Goal: Information Seeking & Learning: Check status

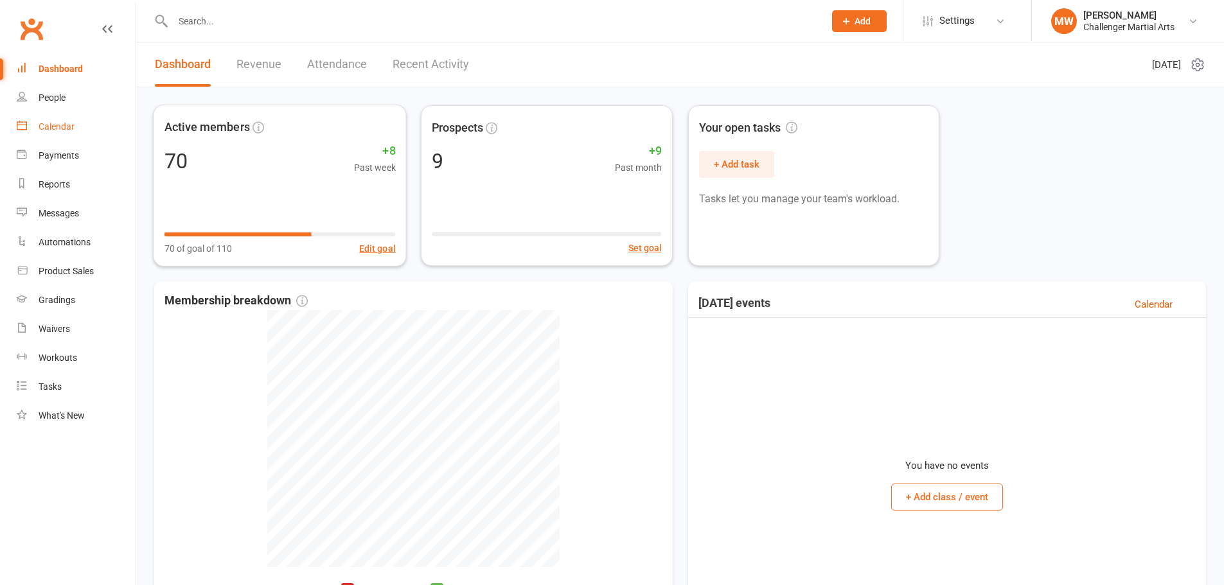
click at [86, 126] on link "Calendar" at bounding box center [76, 126] width 119 height 29
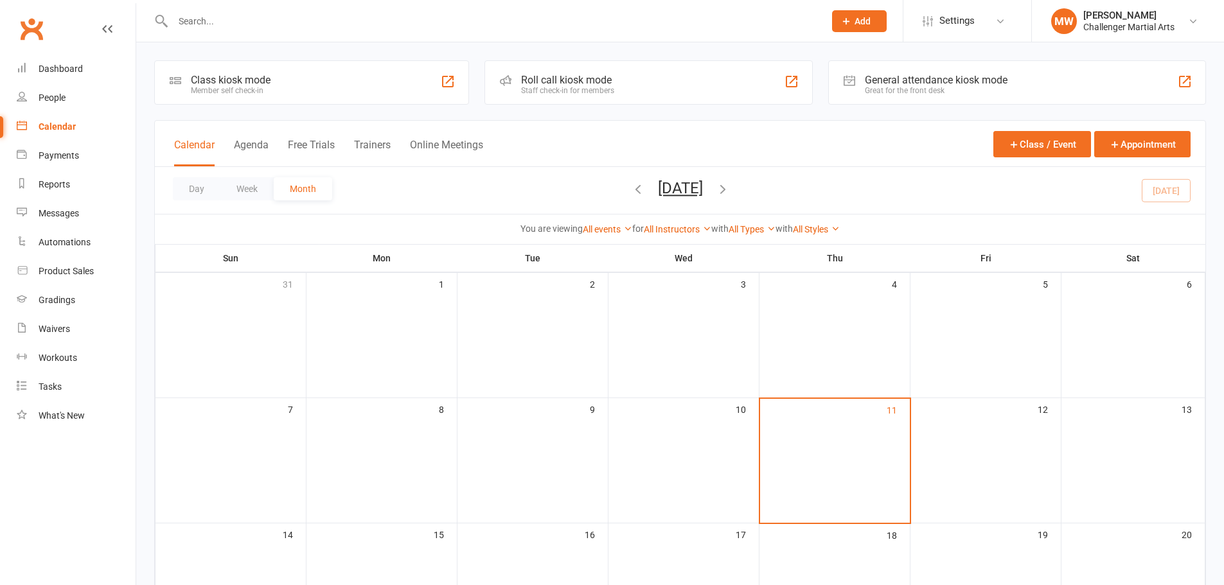
click at [730, 191] on icon "button" at bounding box center [723, 189] width 14 height 14
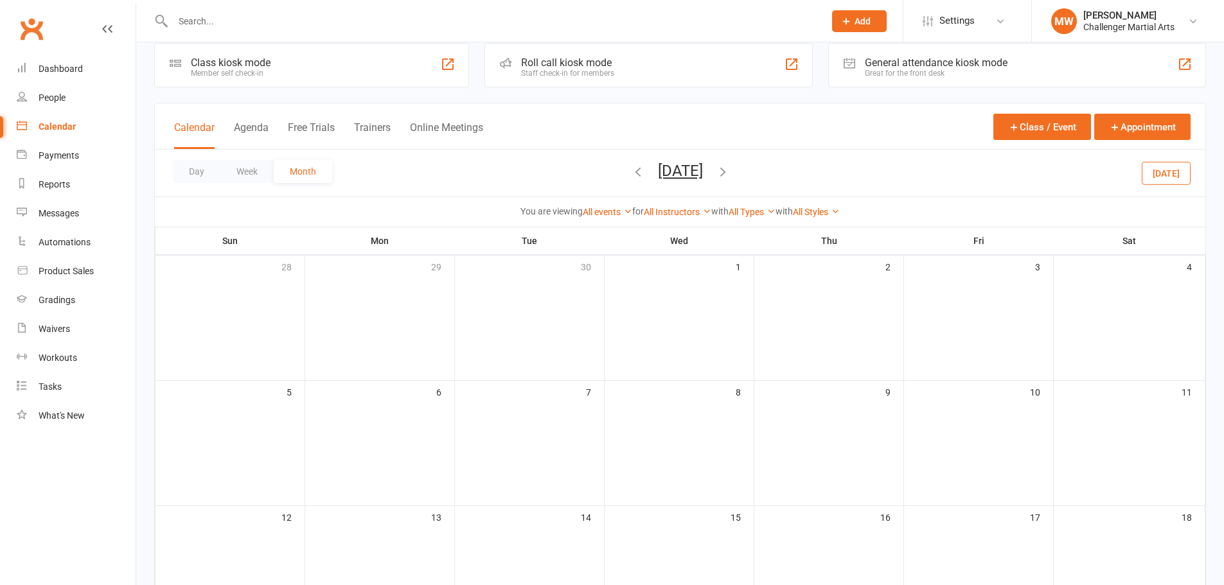
scroll to position [21, 0]
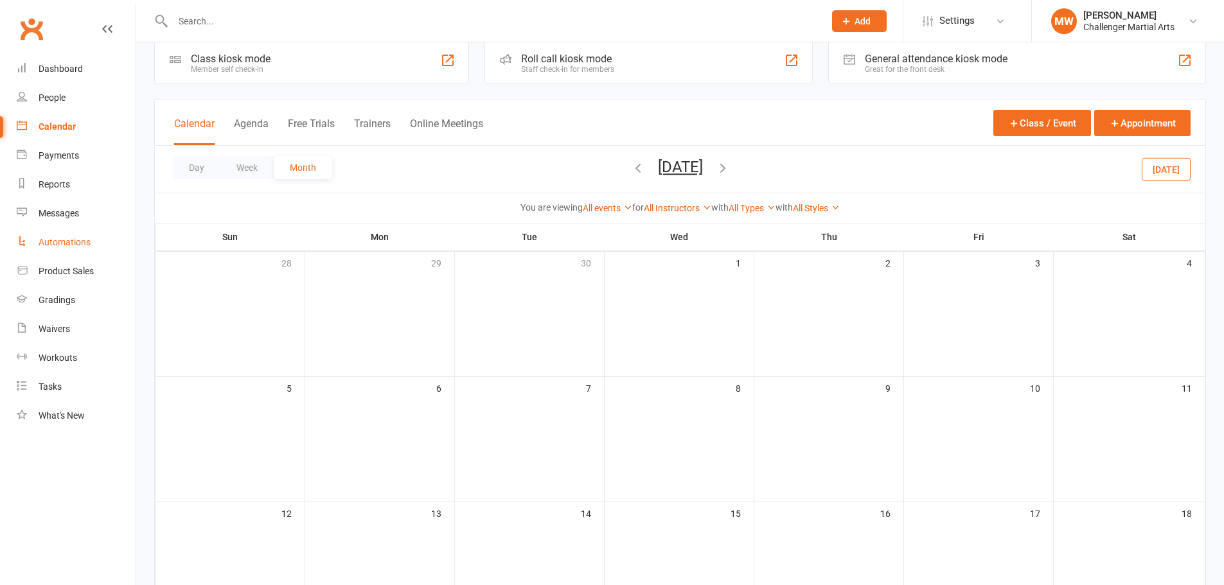
click at [61, 243] on div "Automations" at bounding box center [65, 242] width 52 height 10
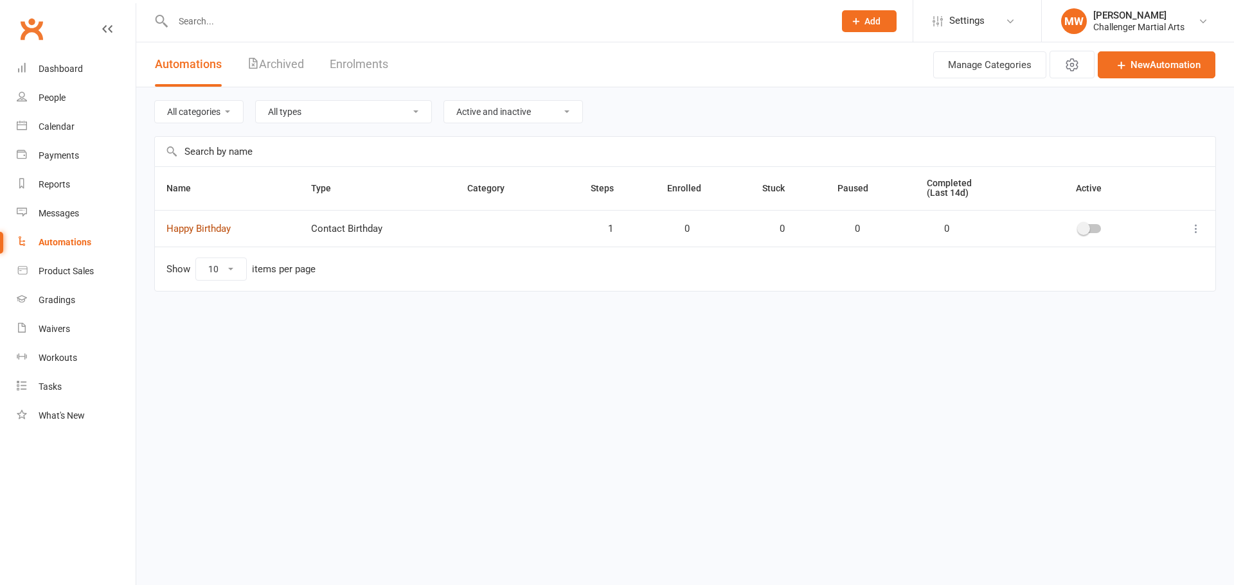
click at [190, 229] on link "Happy Birthday" at bounding box center [198, 229] width 64 height 12
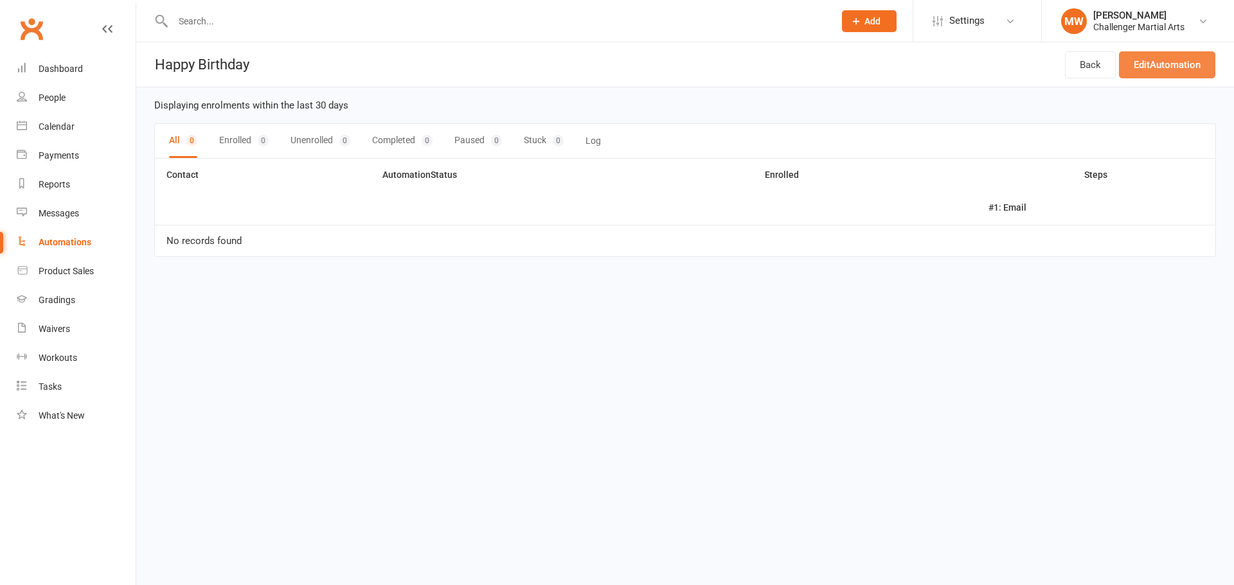
click at [1162, 71] on link "Edit Automation" at bounding box center [1167, 64] width 96 height 27
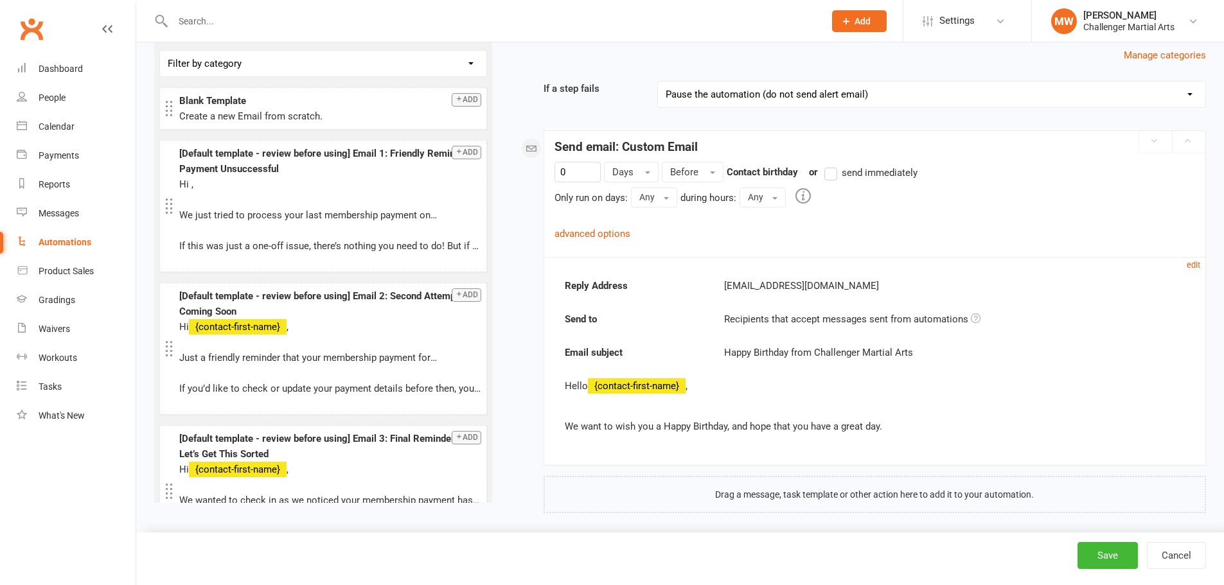
scroll to position [118, 0]
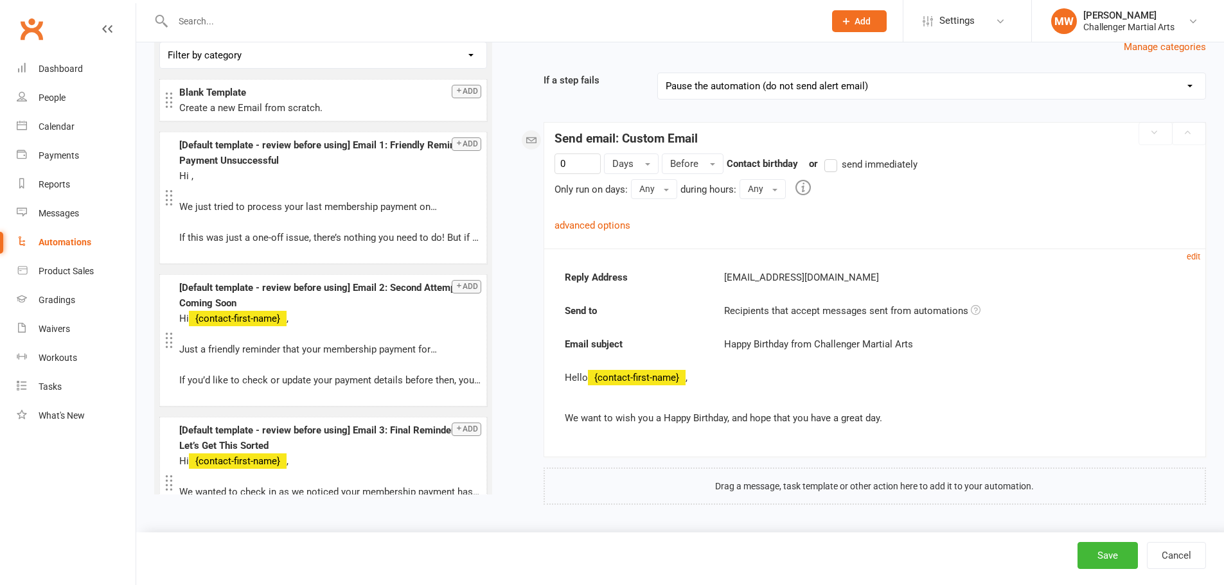
click at [572, 224] on link "advanced options" at bounding box center [592, 226] width 76 height 12
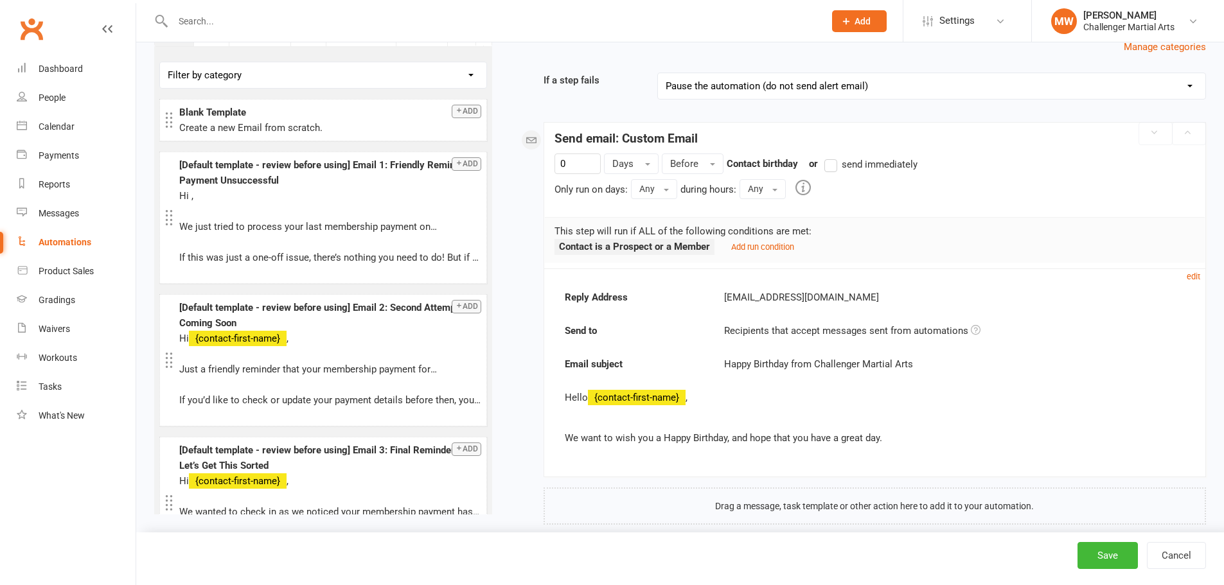
click at [1108, 22] on div "Challenger Martial Arts" at bounding box center [1128, 27] width 91 height 12
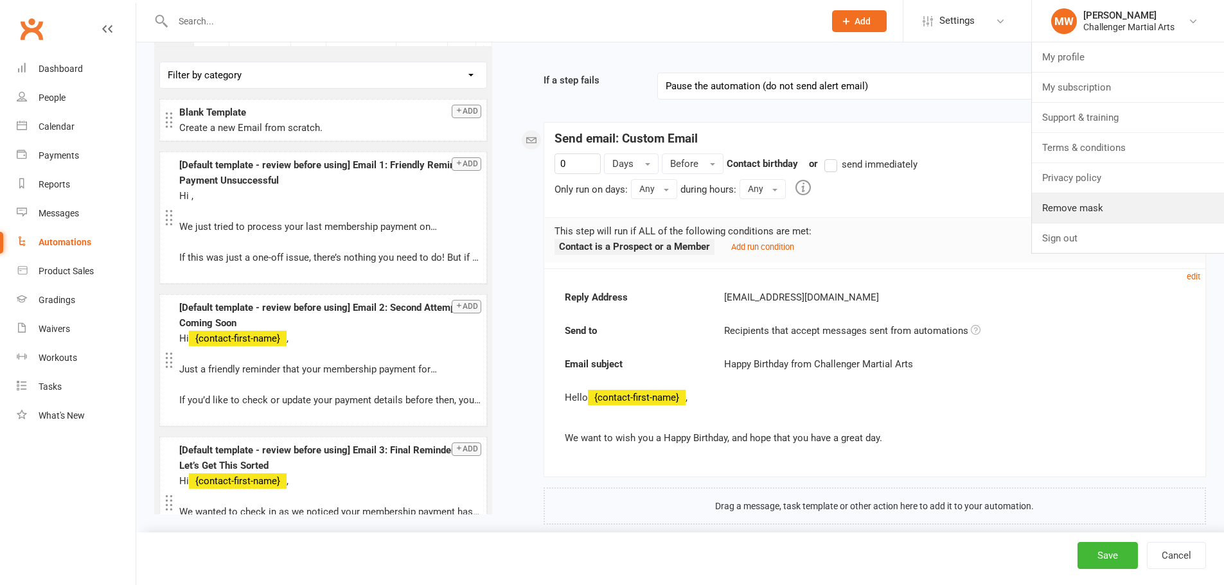
click at [1082, 204] on link "Remove mask" at bounding box center [1128, 208] width 192 height 30
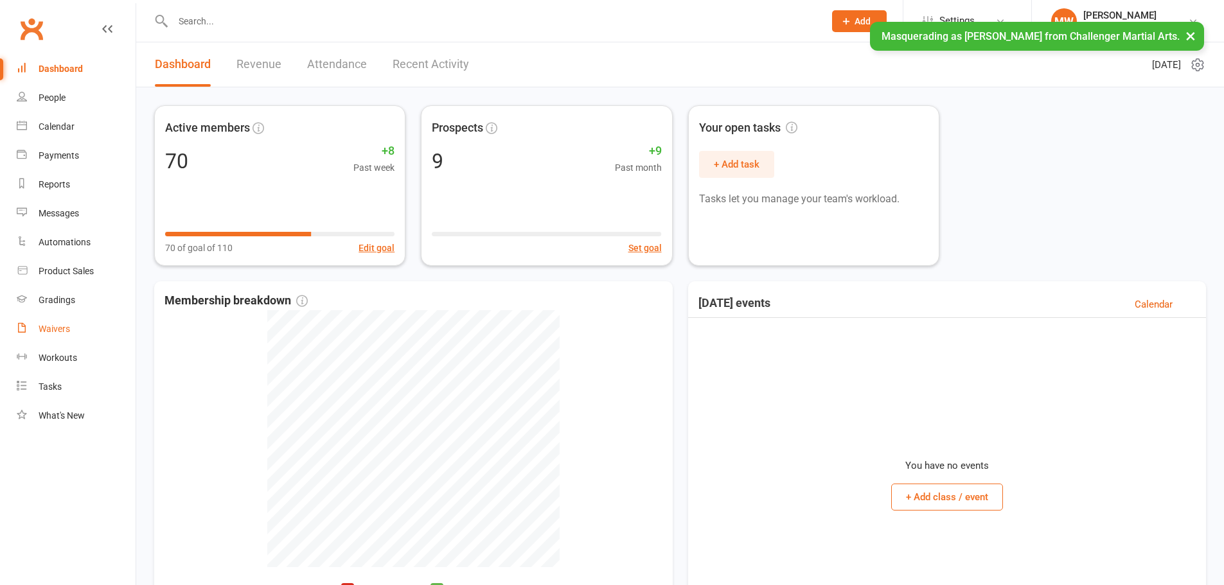
click at [58, 328] on div "Waivers" at bounding box center [54, 329] width 31 height 10
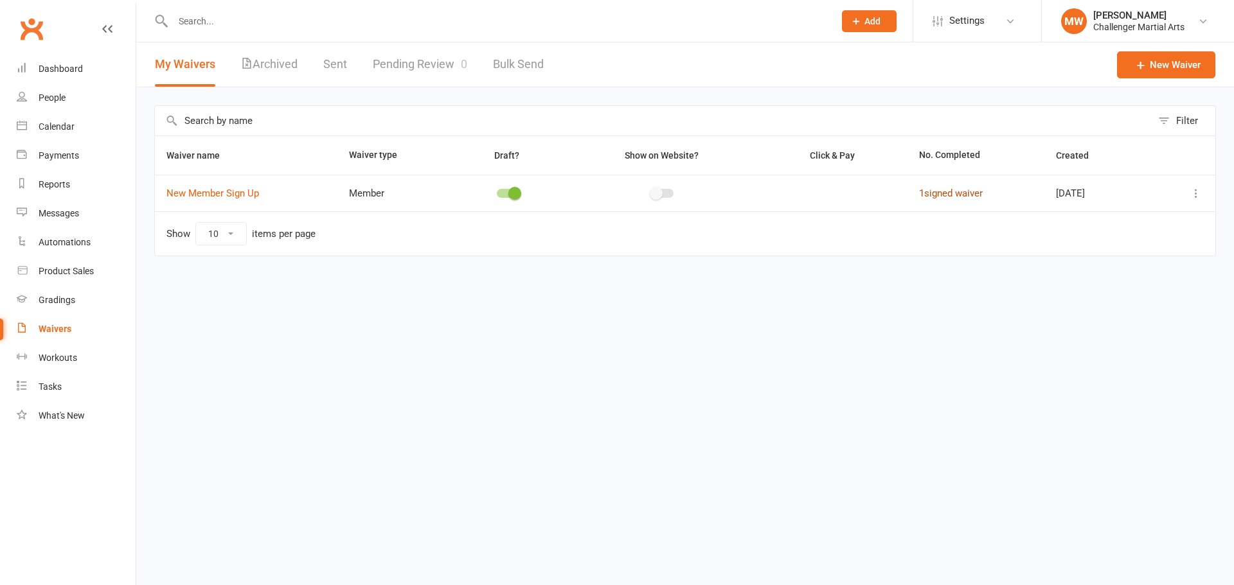
click at [955, 198] on link "1 signed waiver" at bounding box center [951, 194] width 64 height 12
click at [1133, 26] on div "Challenger Martial Arts" at bounding box center [1138, 27] width 91 height 12
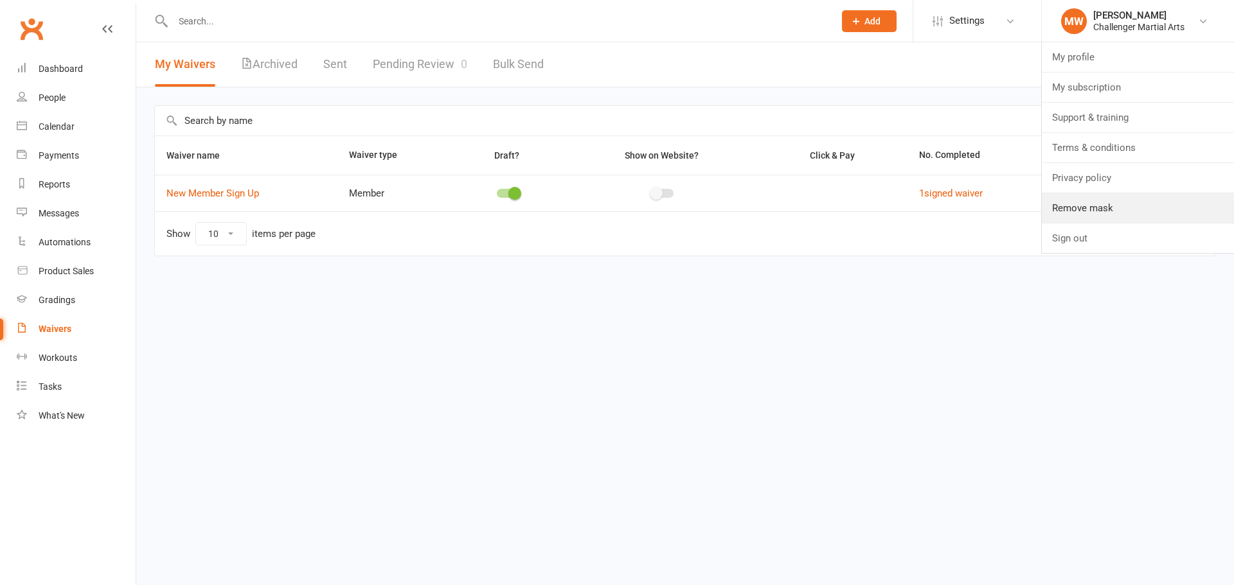
click at [1108, 207] on link "Remove mask" at bounding box center [1137, 208] width 192 height 30
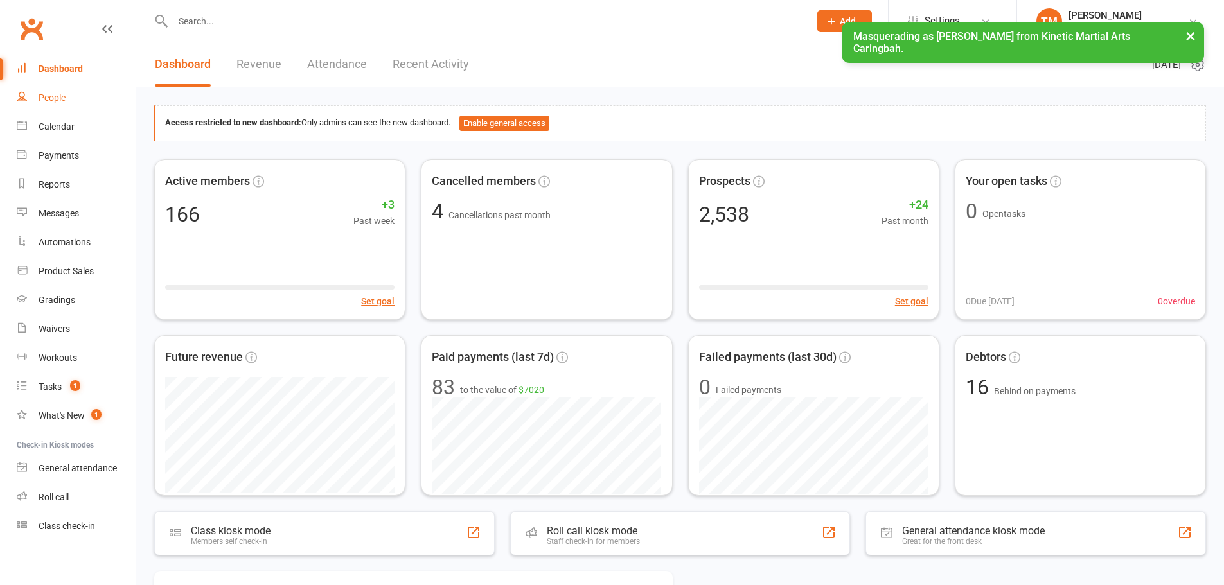
click at [46, 96] on div "People" at bounding box center [52, 98] width 27 height 10
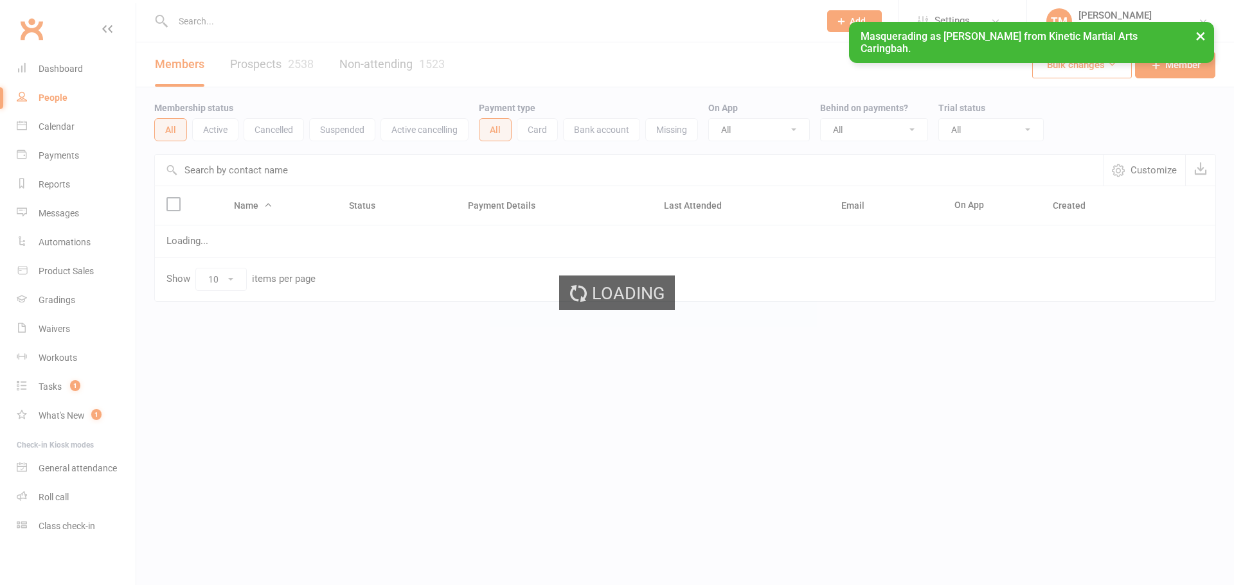
click at [366, 67] on div "Loading" at bounding box center [617, 292] width 1234 height 585
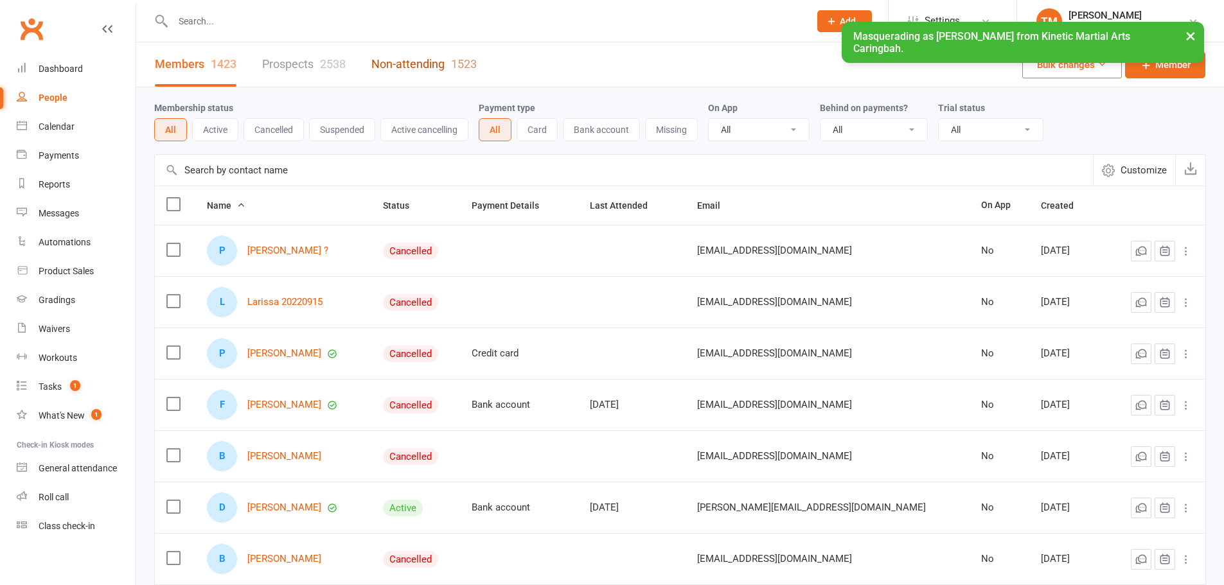
click at [400, 62] on link "Non-attending 1523" at bounding box center [423, 64] width 105 height 44
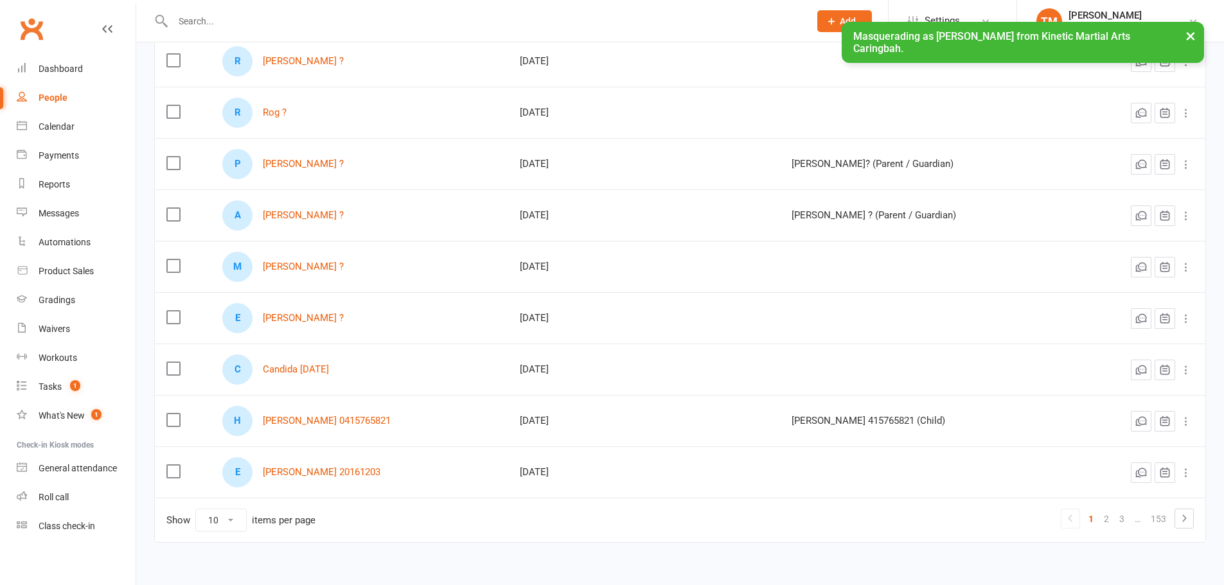
scroll to position [225, 0]
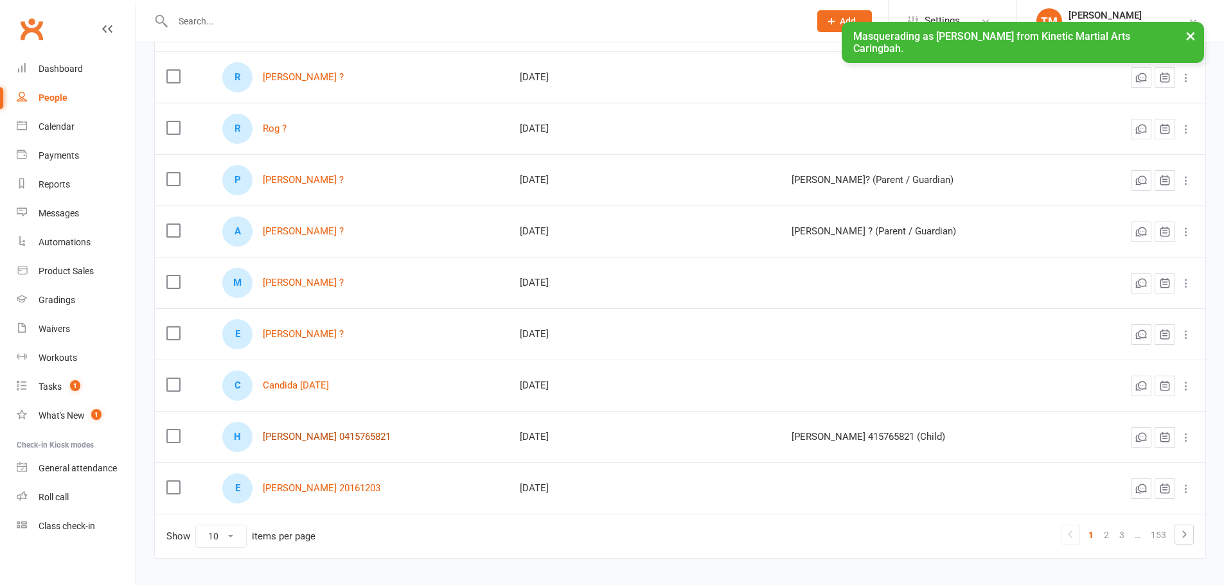
click at [287, 436] on link "Haley 0415765821" at bounding box center [327, 437] width 128 height 11
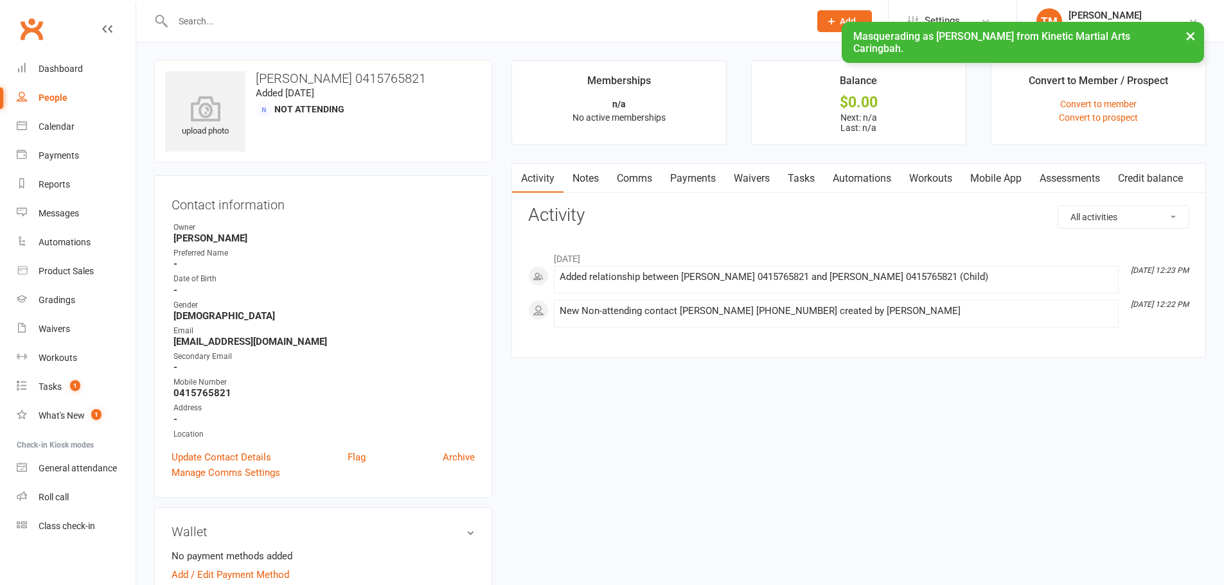
click at [71, 94] on link "People" at bounding box center [76, 98] width 119 height 29
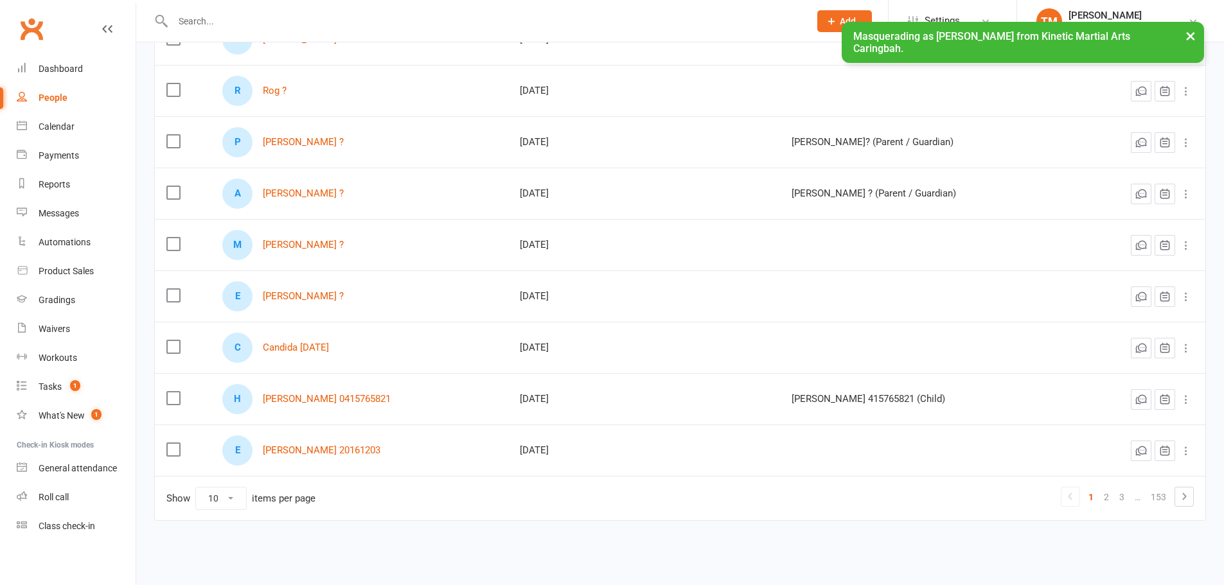
scroll to position [268, 0]
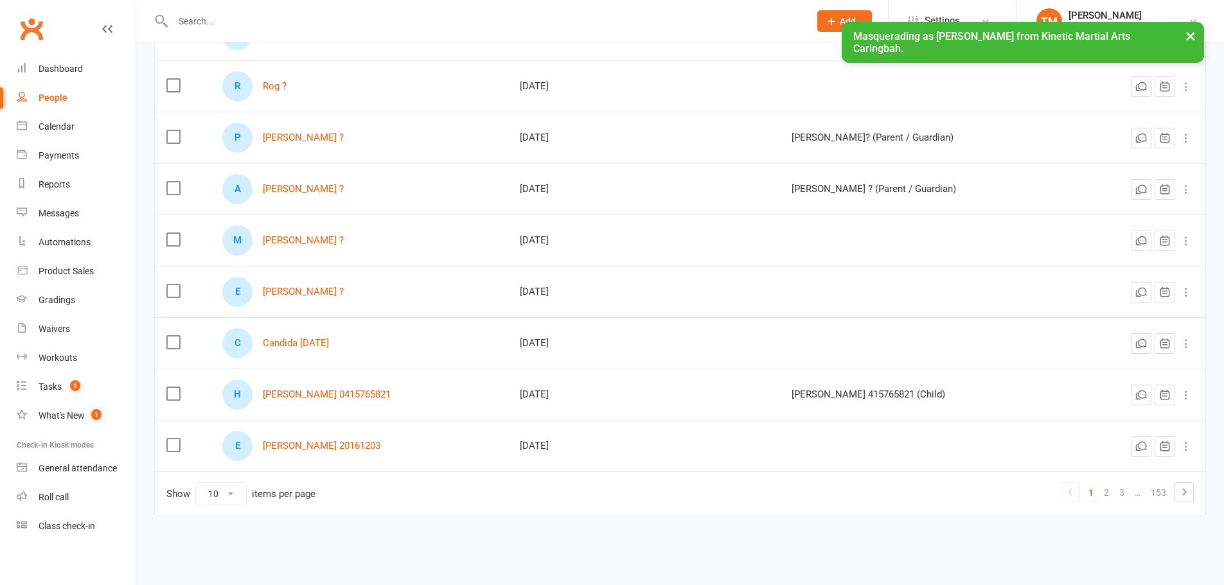
click at [1126, 493] on link "3" at bounding box center [1121, 493] width 15 height 18
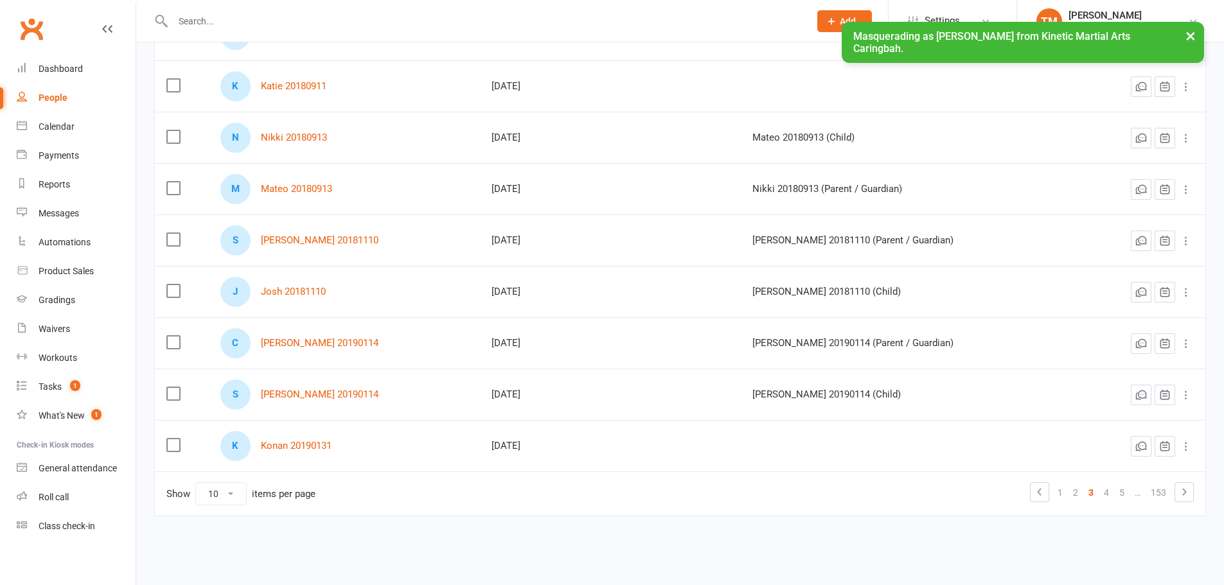
click at [1158, 496] on link "153" at bounding box center [1159, 493] width 26 height 18
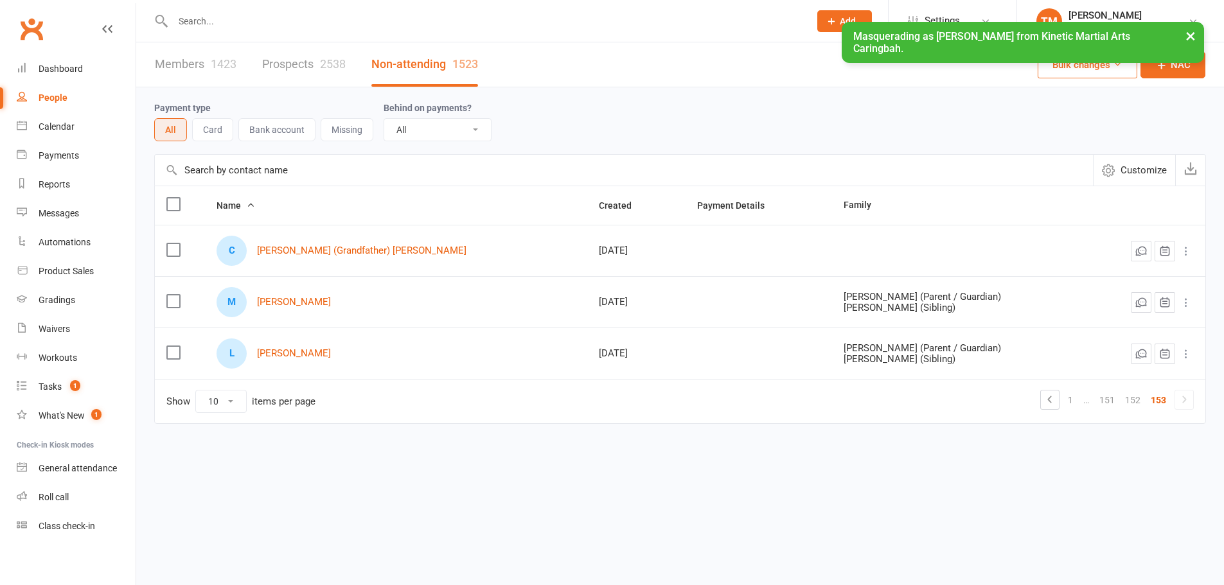
scroll to position [0, 0]
click at [295, 297] on div "M Meagan Zisti" at bounding box center [398, 302] width 362 height 30
click at [294, 301] on link "Meagan Zisti" at bounding box center [295, 302] width 74 height 11
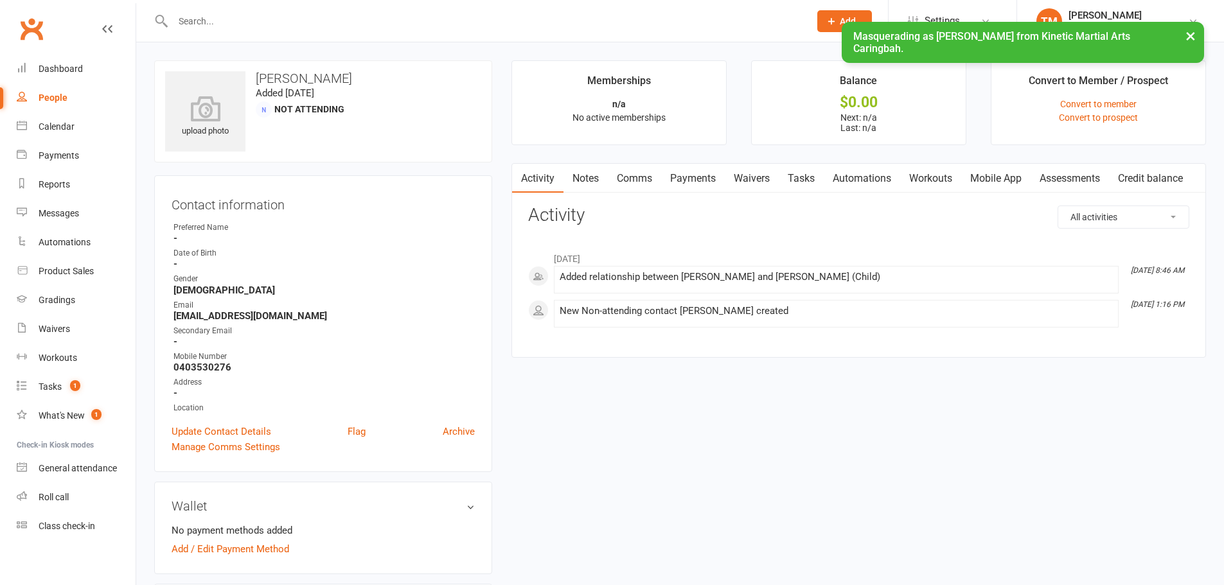
click at [51, 98] on div "People" at bounding box center [53, 98] width 29 height 10
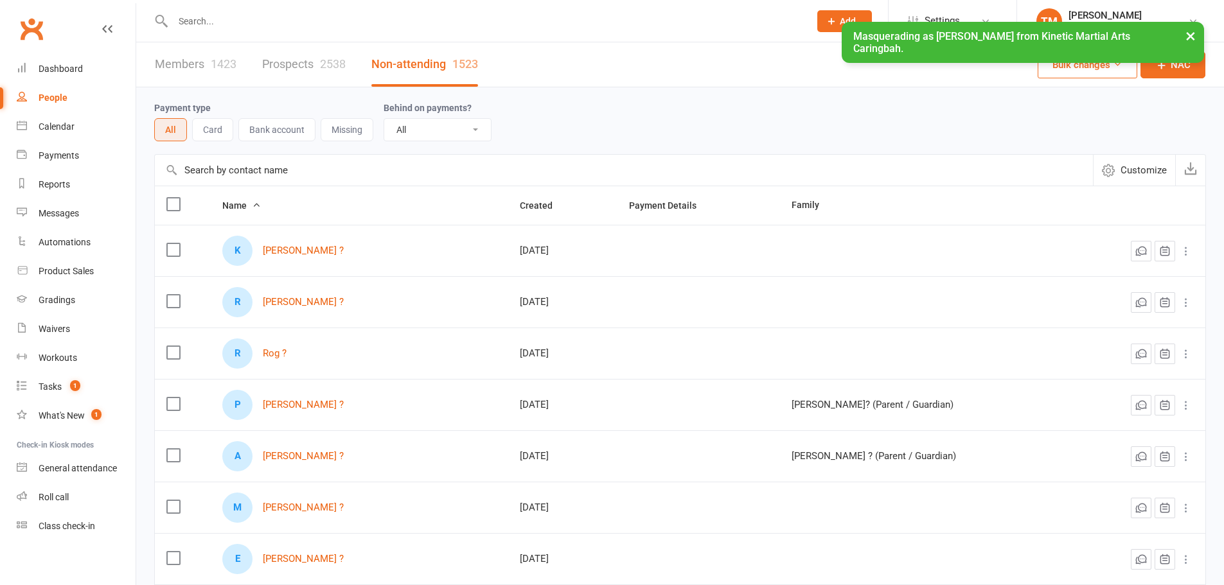
click at [1129, 12] on div "Tammy Madsen" at bounding box center [1127, 16] width 119 height 12
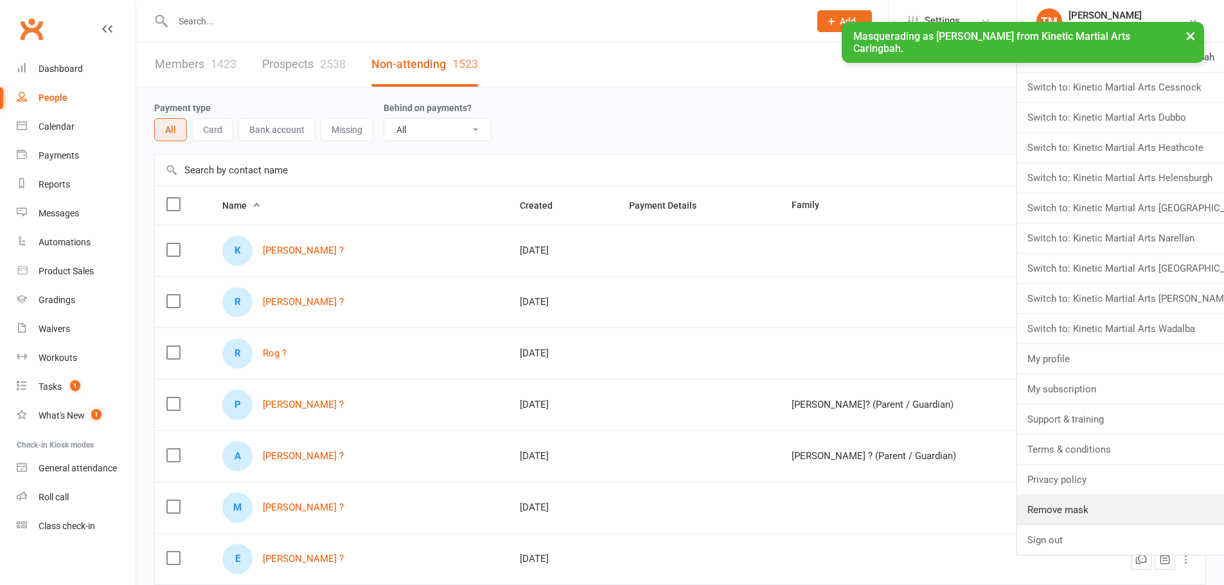
click at [1075, 509] on link "Remove mask" at bounding box center [1120, 510] width 207 height 30
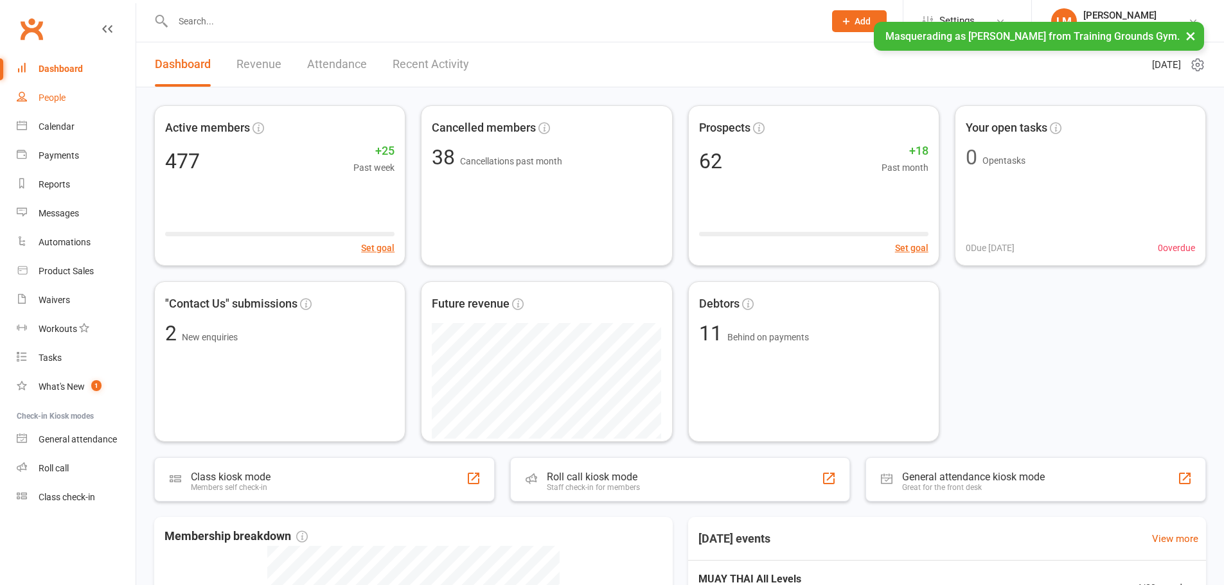
click at [75, 98] on link "People" at bounding box center [76, 98] width 119 height 29
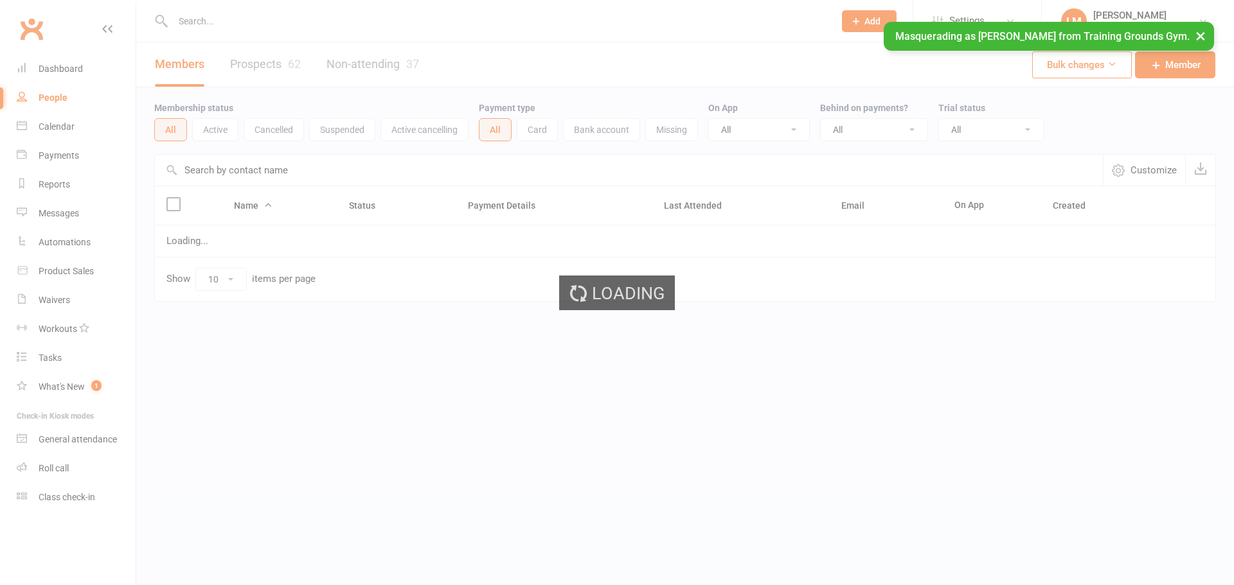
click at [391, 69] on div "Loading" at bounding box center [617, 292] width 1234 height 585
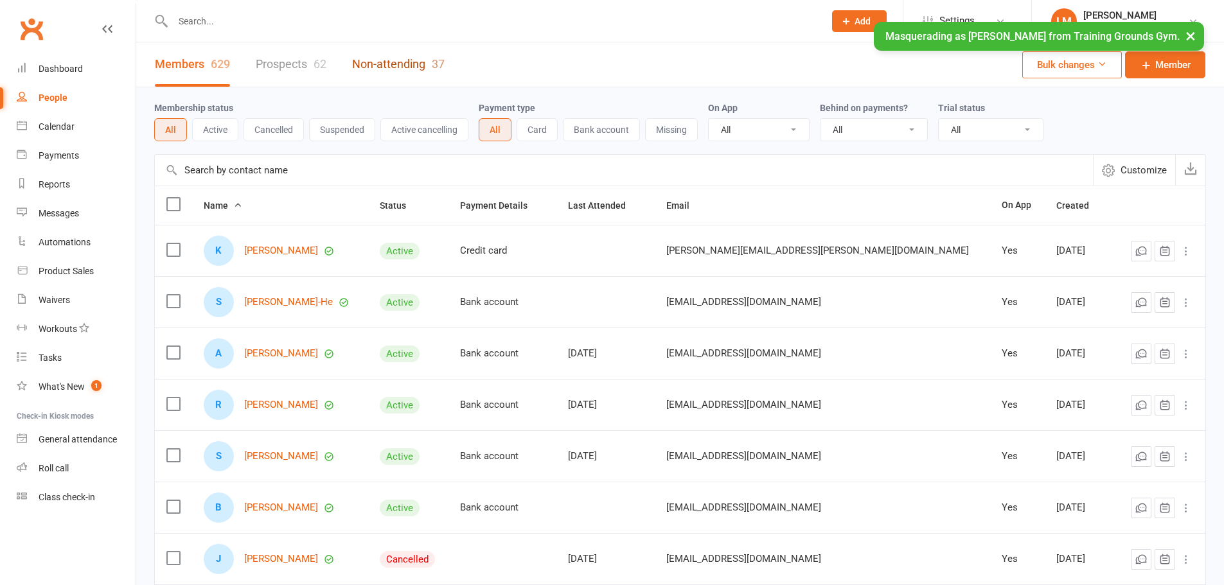
click at [393, 62] on link "Non-attending 37" at bounding box center [398, 64] width 93 height 44
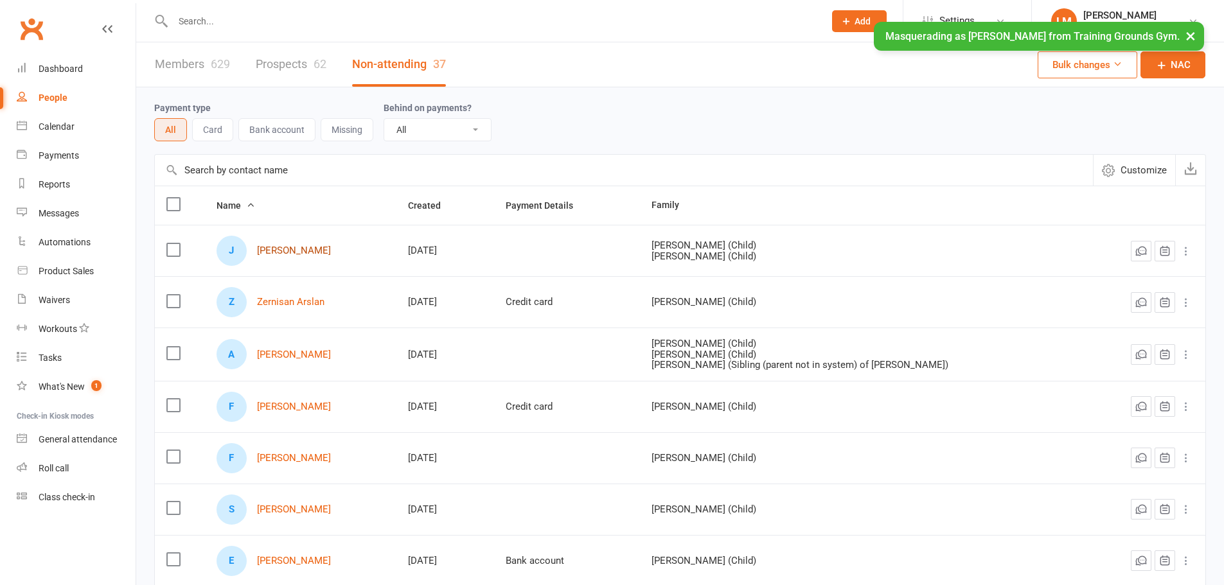
click at [308, 253] on link "Jathin Arattukulam" at bounding box center [294, 250] width 74 height 11
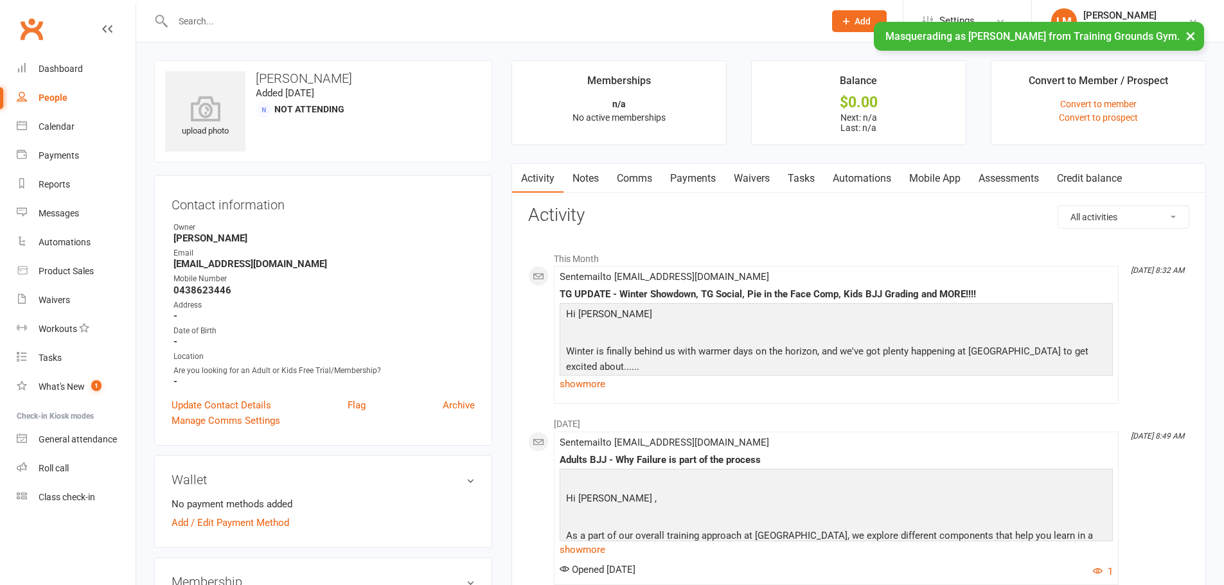
click at [946, 175] on link "Mobile App" at bounding box center [934, 179] width 69 height 30
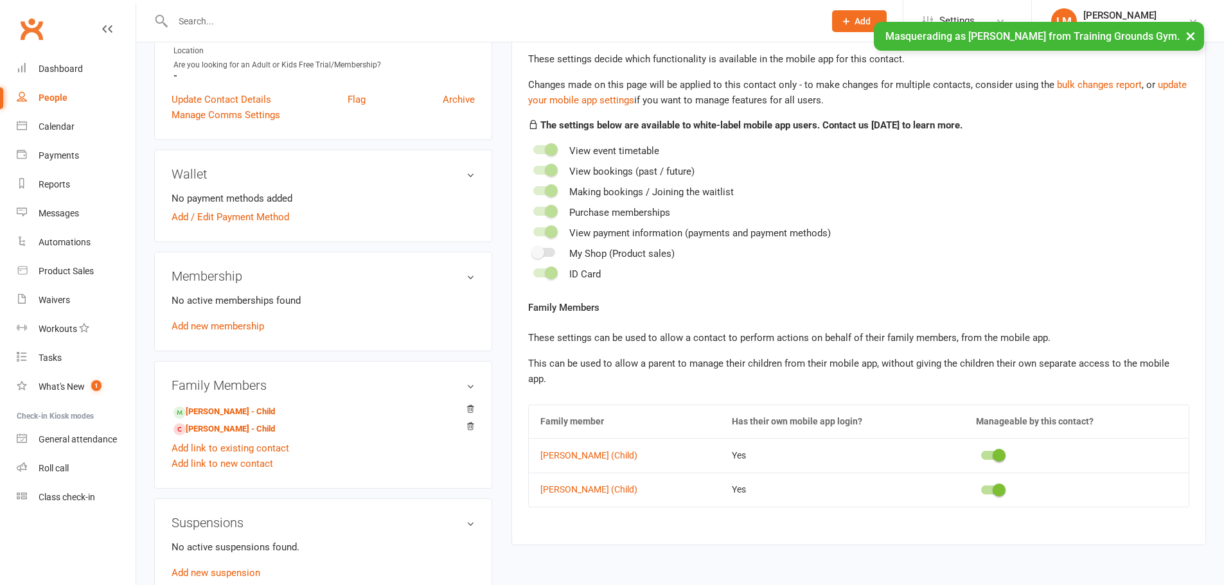
scroll to position [364, 0]
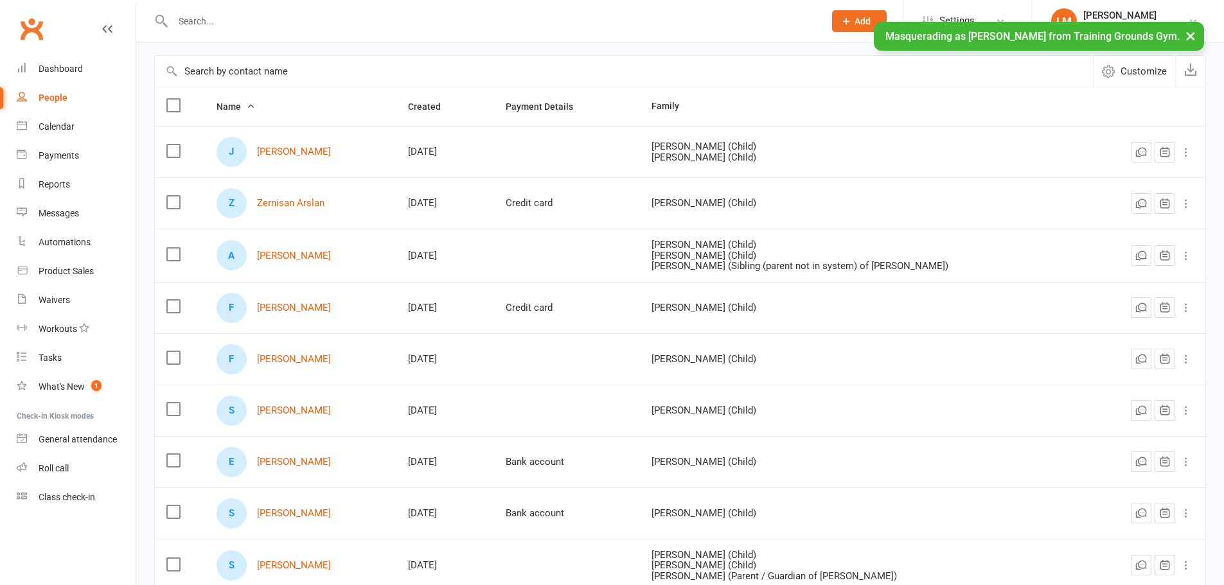
scroll to position [107, 0]
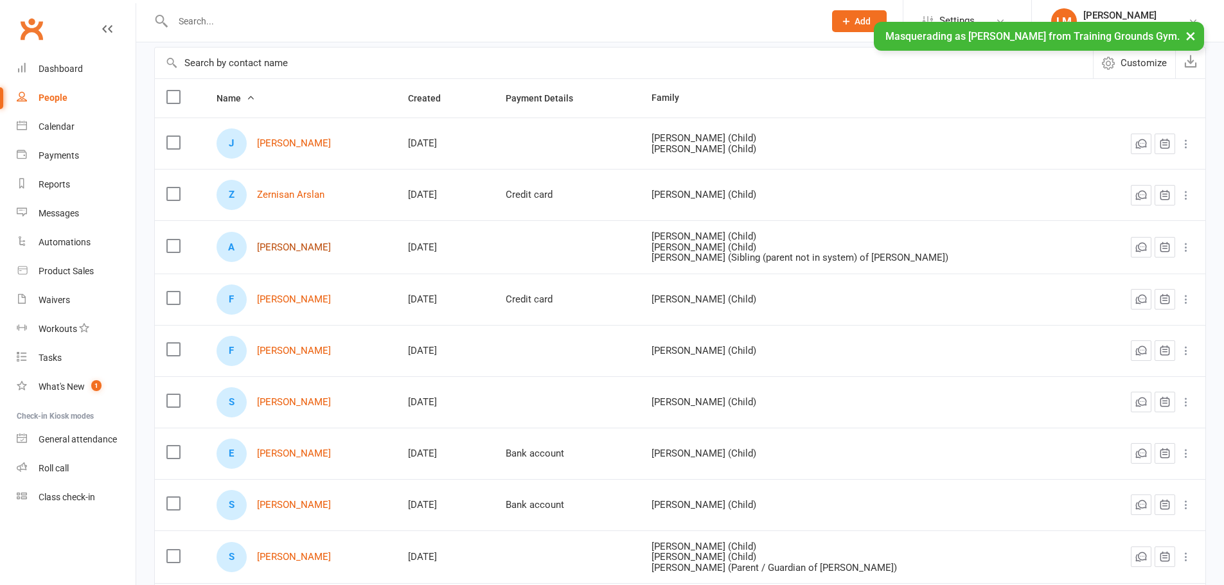
click at [270, 251] on link "Ailee Azmir" at bounding box center [294, 247] width 74 height 11
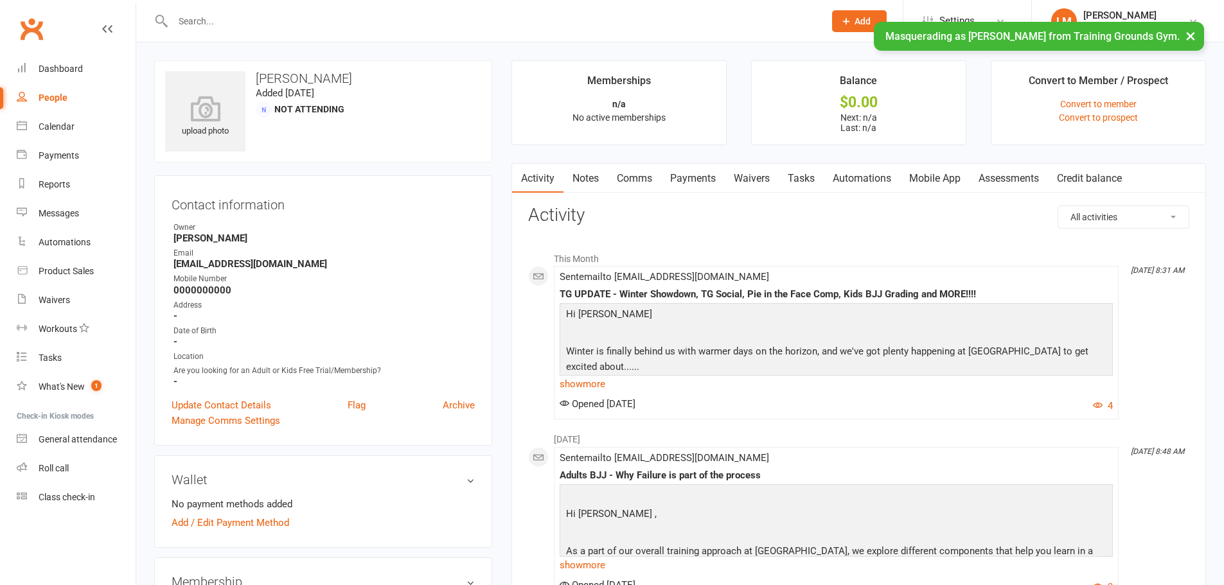
click at [954, 182] on link "Mobile App" at bounding box center [934, 179] width 69 height 30
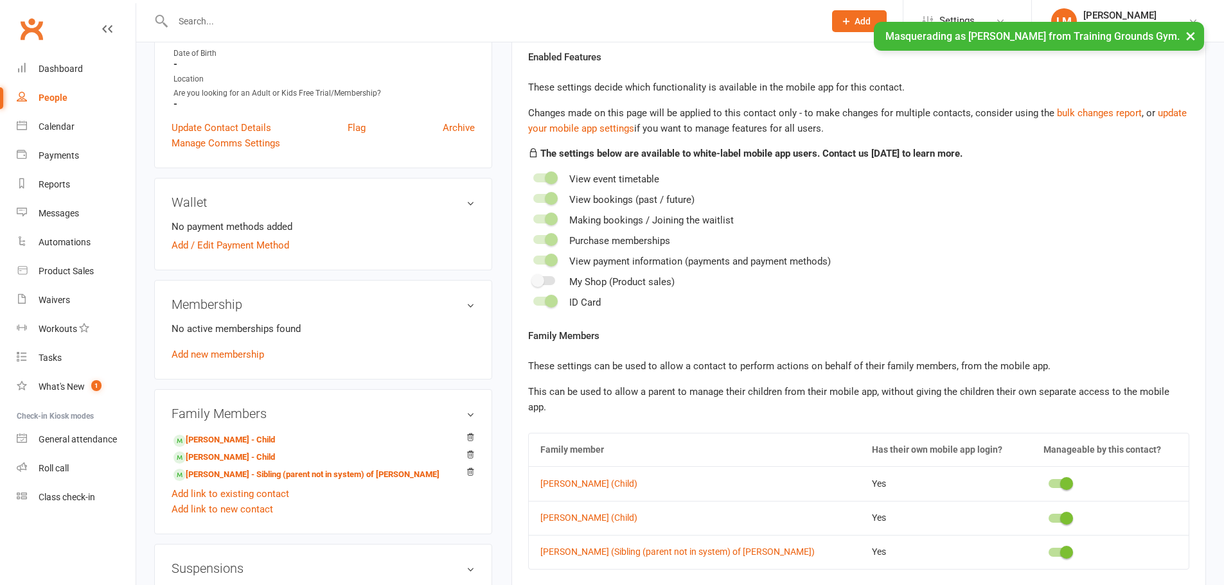
scroll to position [342, 0]
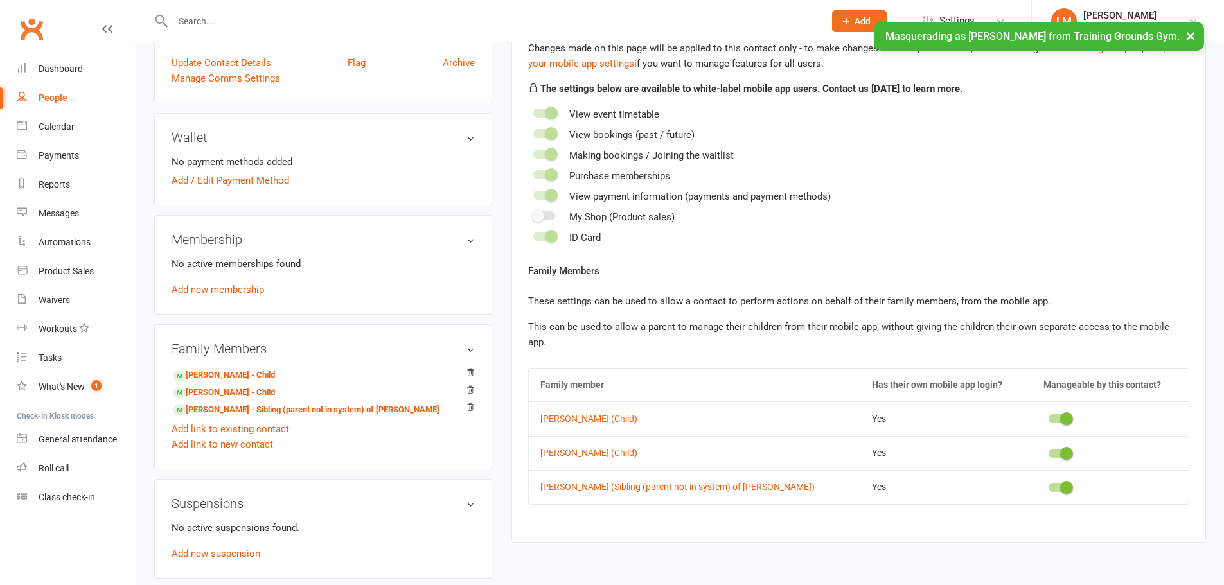
click at [1102, 19] on div "Leslie Moore" at bounding box center [1127, 16] width 89 height 12
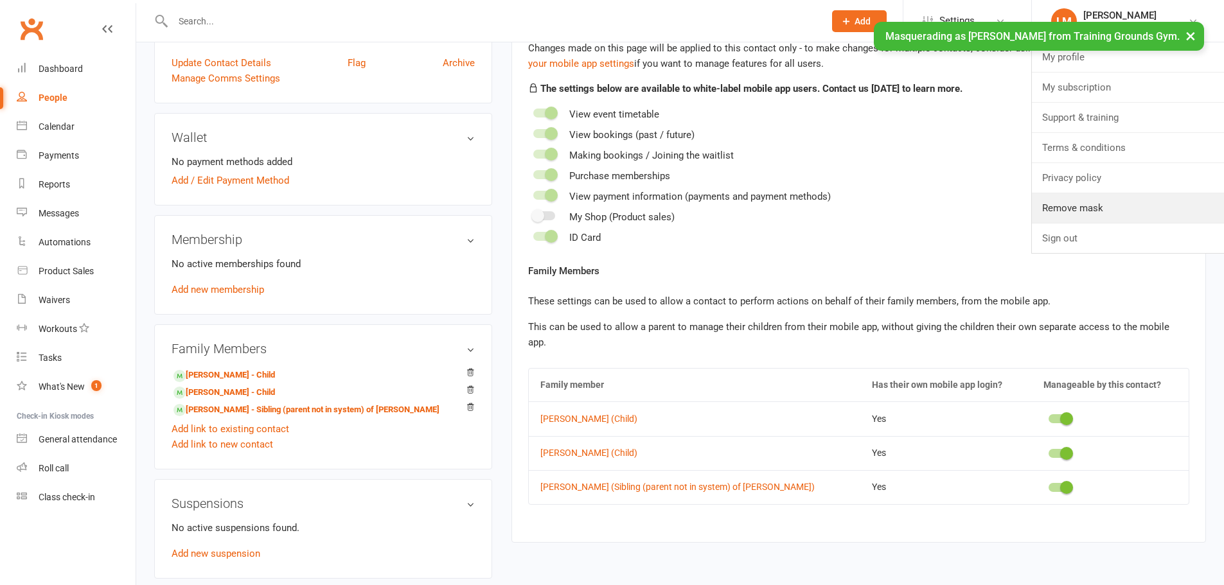
click at [1087, 202] on link "Remove mask" at bounding box center [1128, 208] width 192 height 30
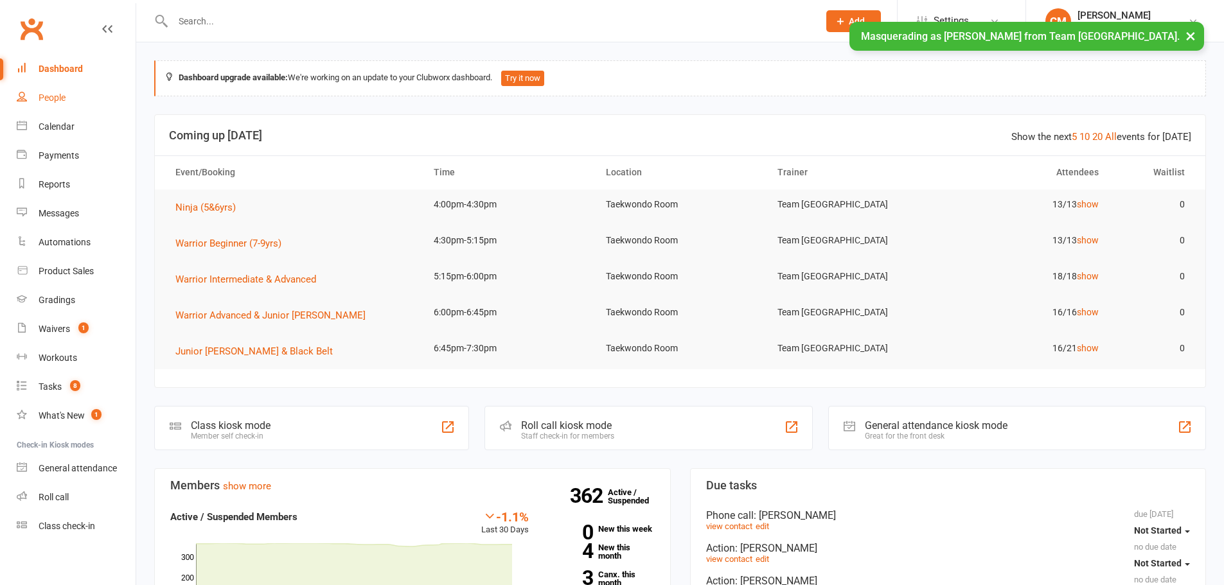
click at [51, 105] on link "People" at bounding box center [76, 98] width 119 height 29
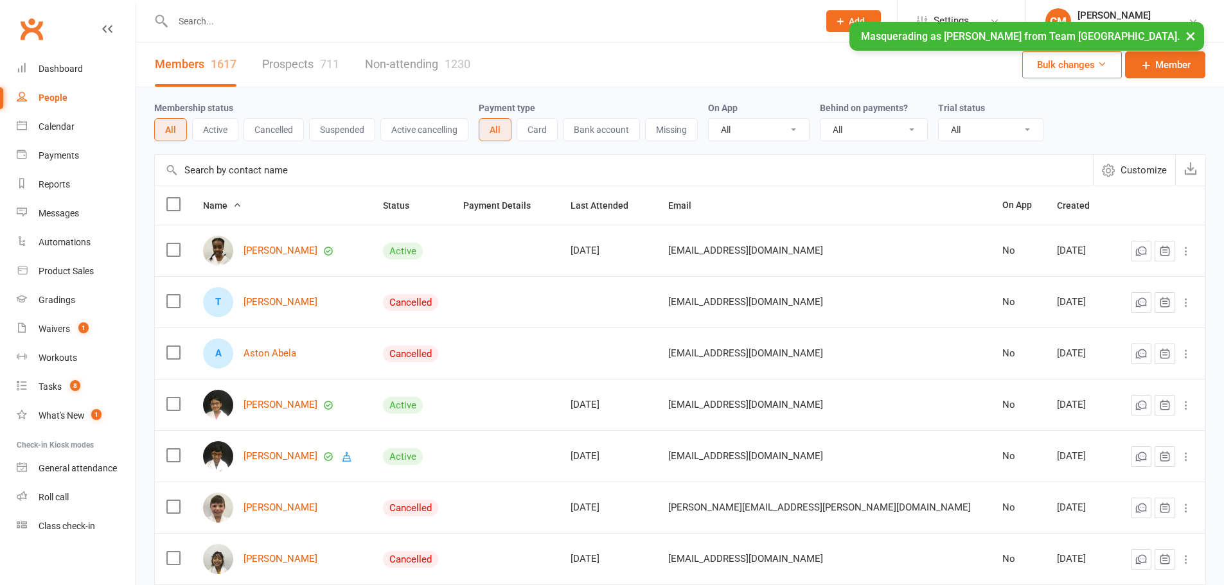
click at [363, 63] on div "Members 1617 Prospects 711 Non-attending 1230" at bounding box center [312, 64] width 353 height 44
click at [403, 65] on link "Non-attending 1230" at bounding box center [417, 64] width 105 height 44
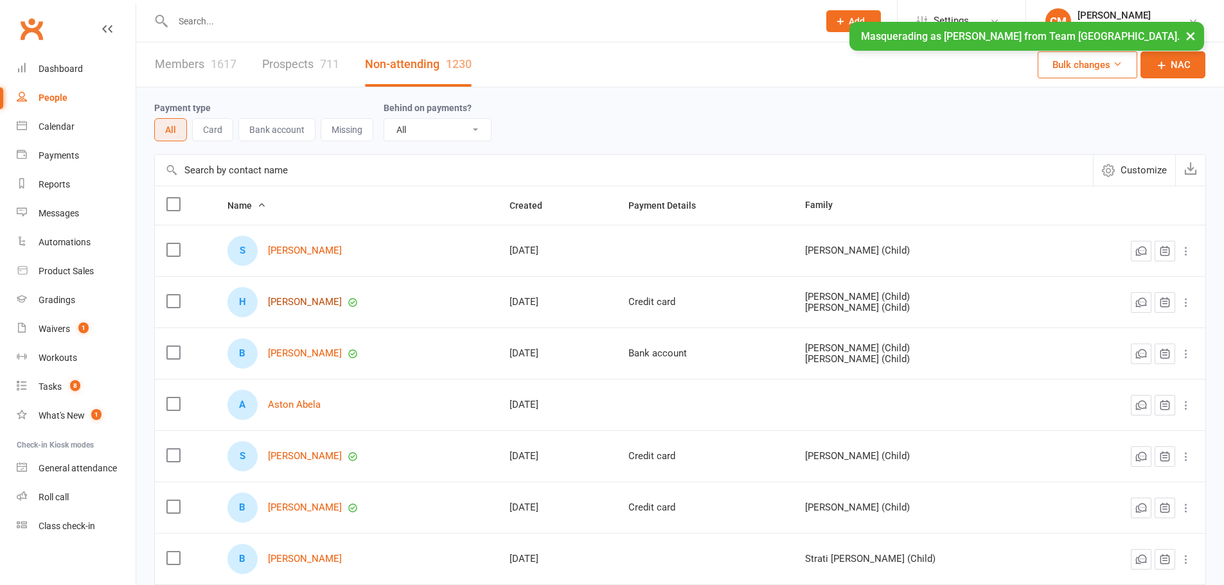
click at [295, 307] on link "[PERSON_NAME]" at bounding box center [305, 302] width 74 height 11
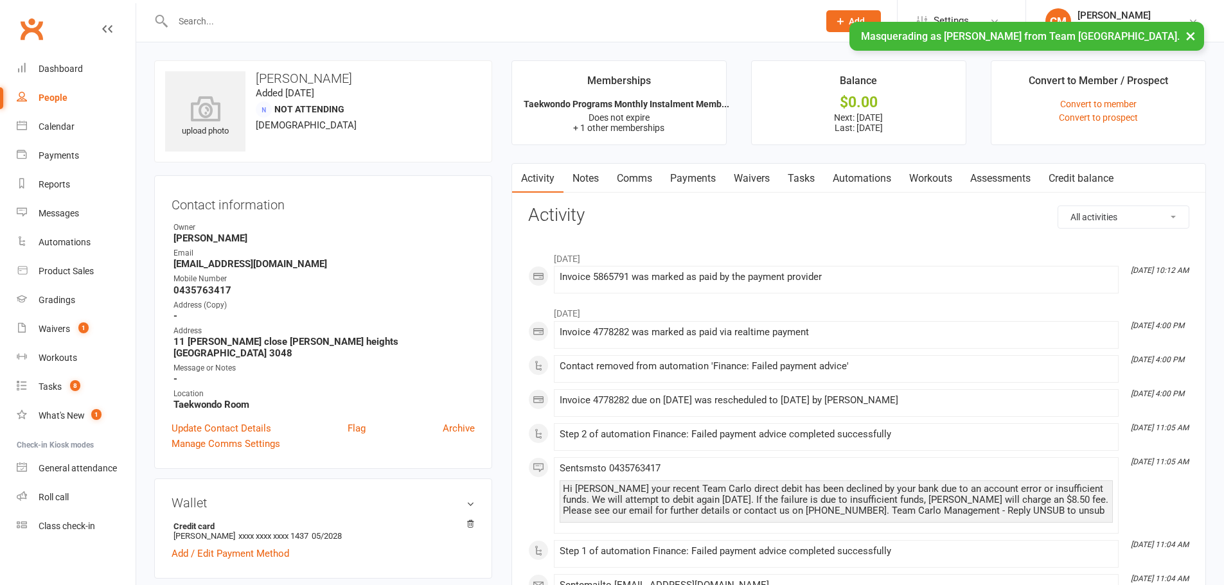
click at [1106, 17] on div "[PERSON_NAME]" at bounding box center [1132, 16] width 111 height 12
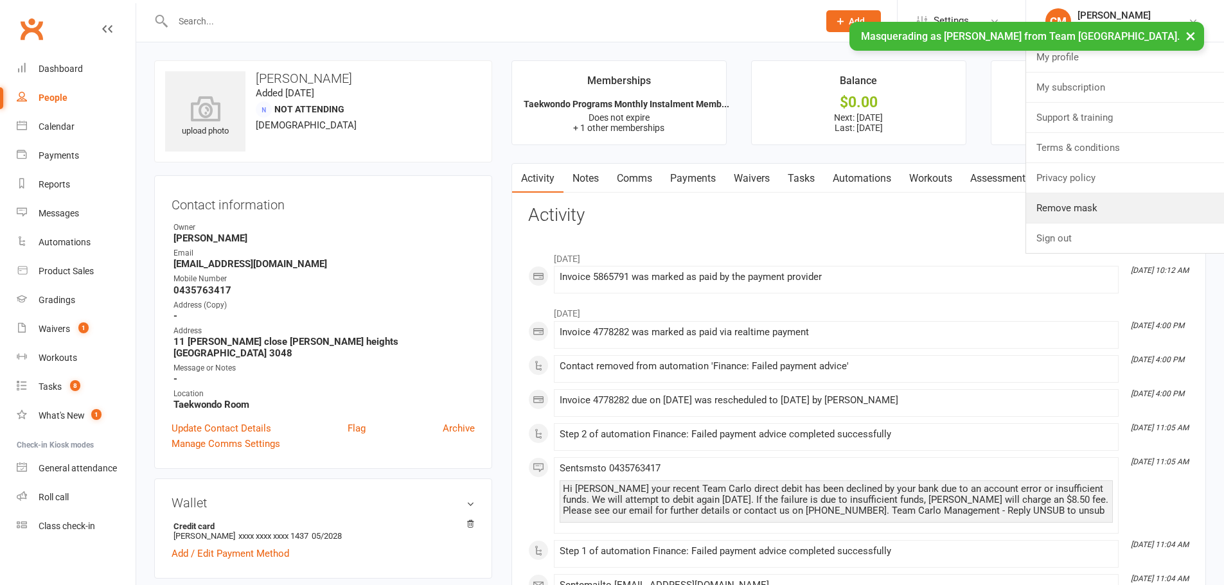
click at [1099, 203] on link "Remove mask" at bounding box center [1125, 208] width 198 height 30
